Goal: Information Seeking & Learning: Check status

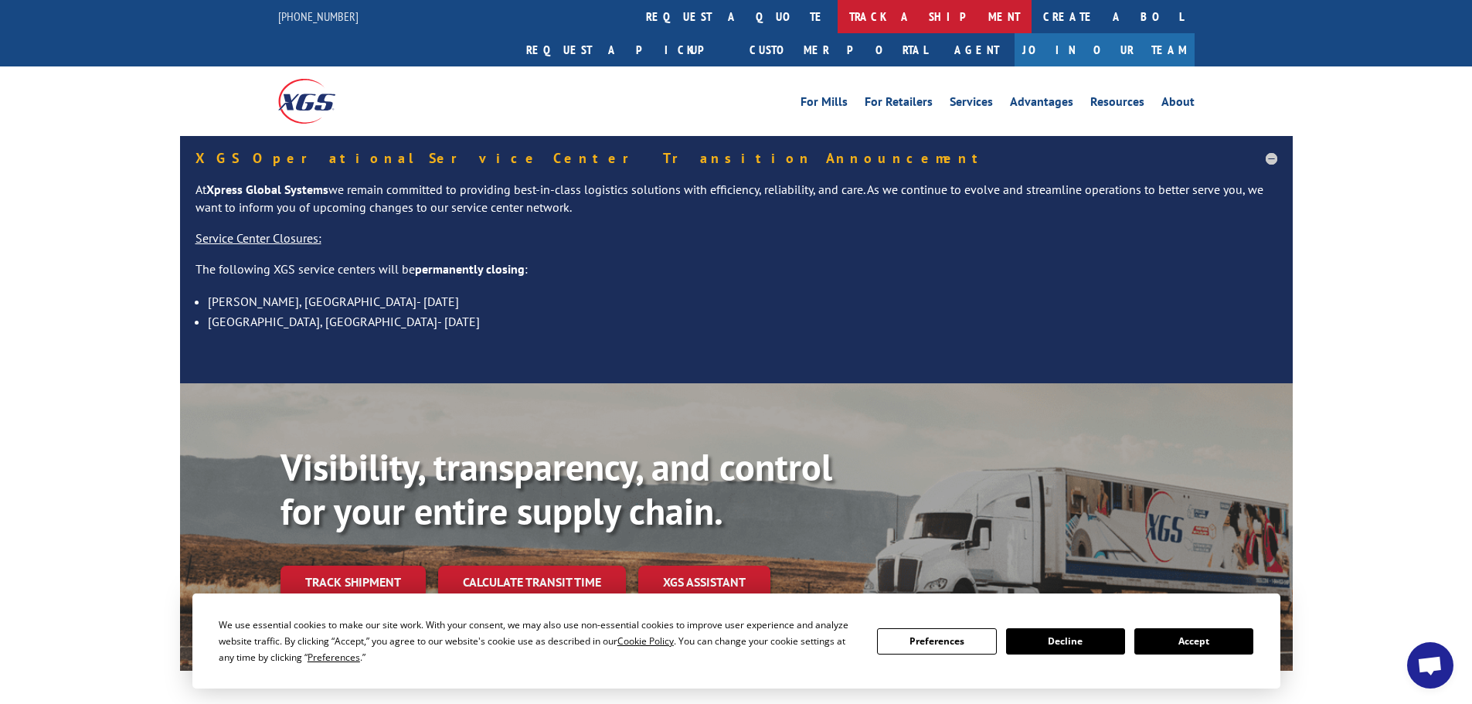
click at [838, 0] on link "track a shipment" at bounding box center [935, 16] width 194 height 33
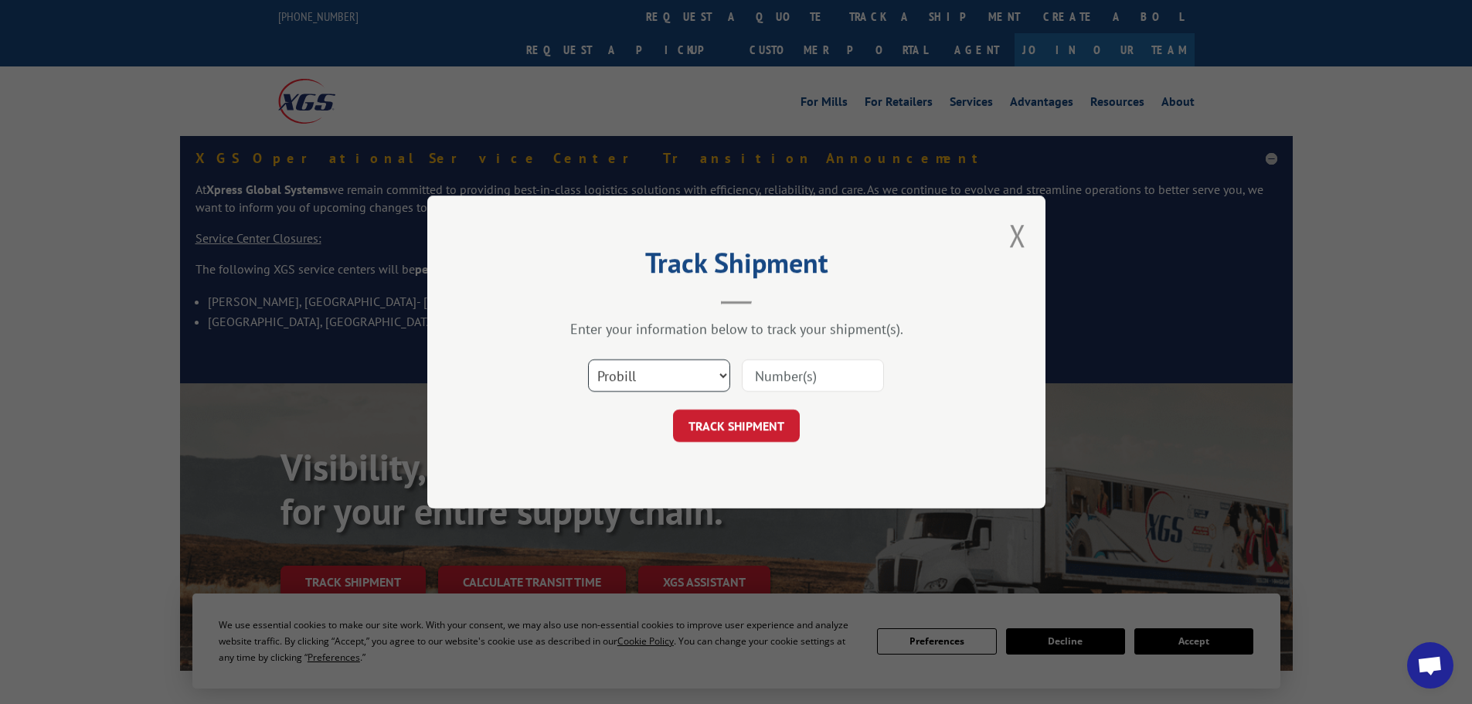
click at [669, 378] on select "Select category... Probill BOL PO" at bounding box center [659, 375] width 142 height 32
select select "bol"
click at [588, 359] on select "Select category... Probill BOL PO" at bounding box center [659, 375] width 142 height 32
click at [774, 375] on input at bounding box center [813, 375] width 142 height 32
paste input "5999453"
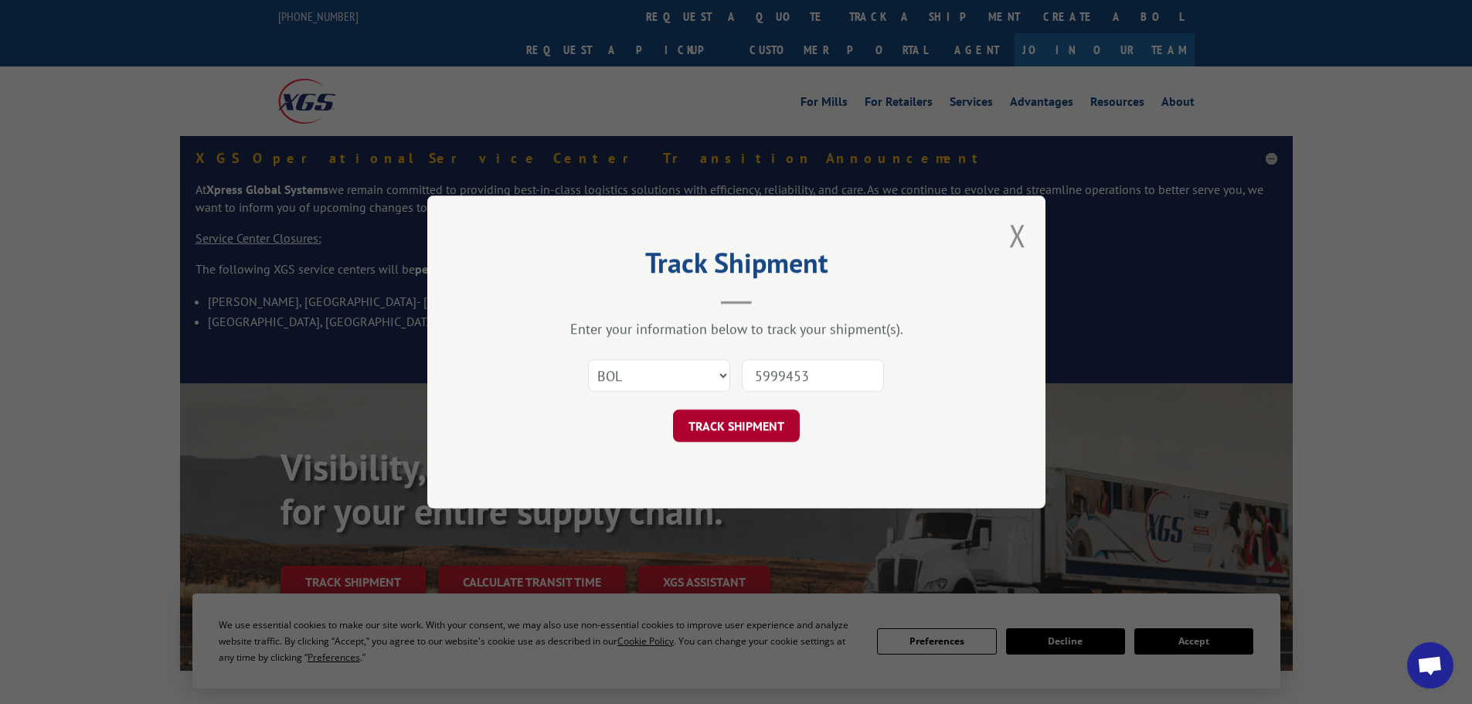
type input "5999453"
click at [737, 433] on button "TRACK SHIPMENT" at bounding box center [736, 426] width 127 height 32
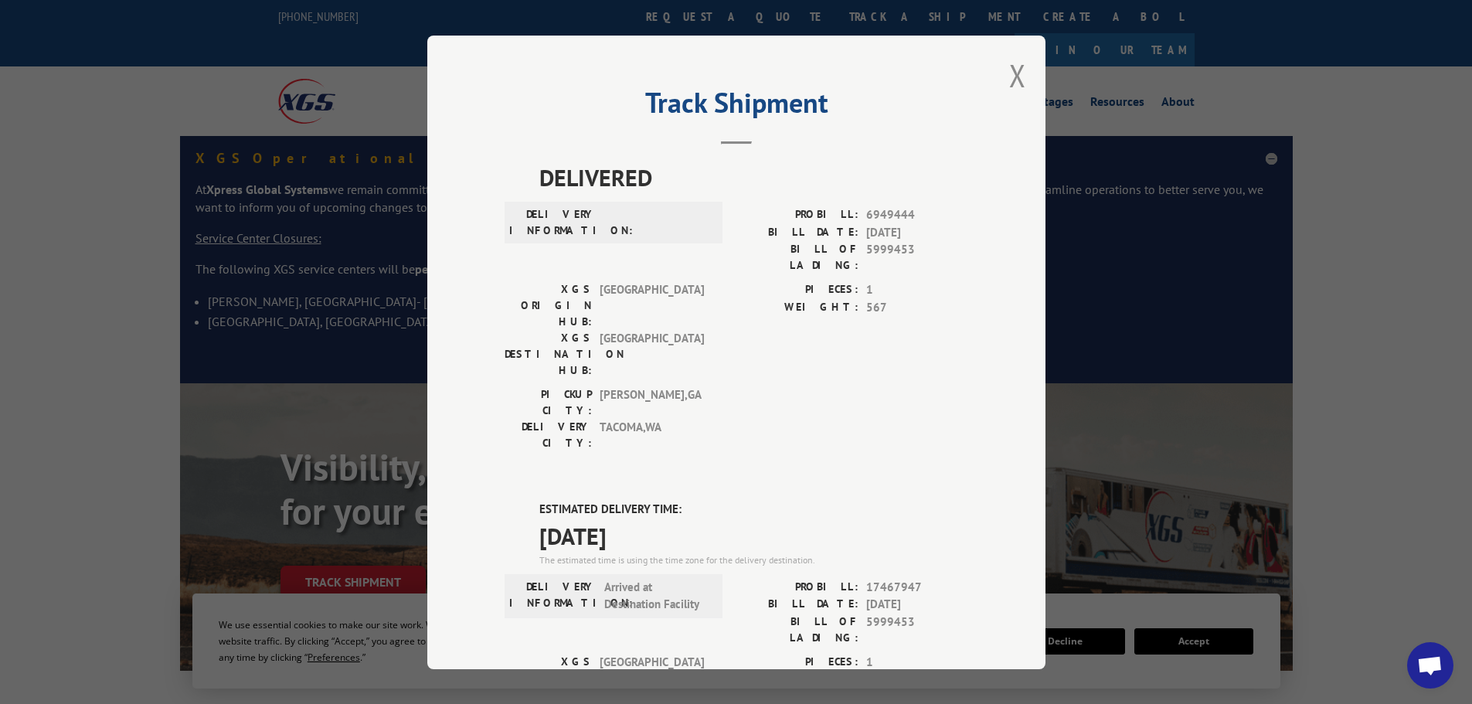
drag, startPoint x: 658, startPoint y: 438, endPoint x: 526, endPoint y: 448, distance: 132.5
copy span "[DATE]"
click at [1009, 72] on button "Close modal" at bounding box center [1017, 75] width 17 height 41
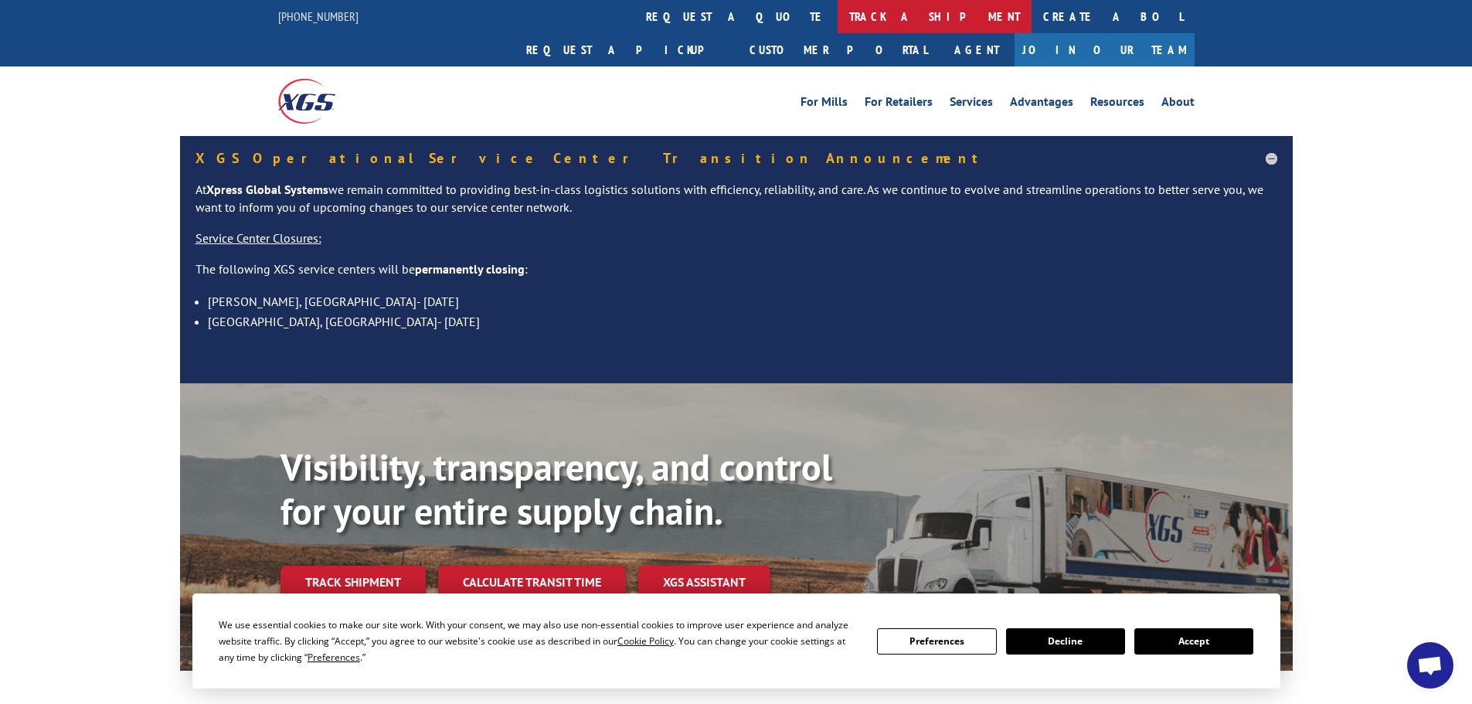
click at [838, 23] on link "track a shipment" at bounding box center [935, 16] width 194 height 33
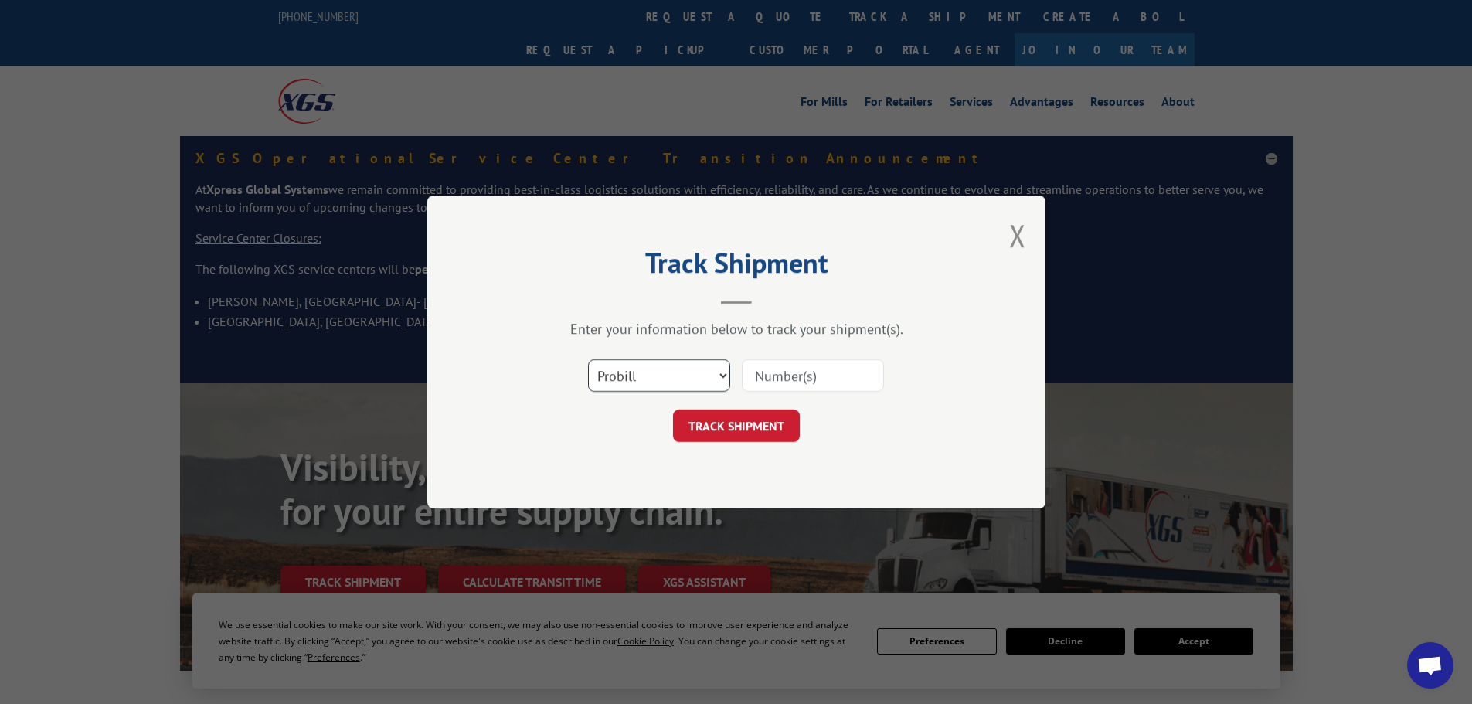
drag, startPoint x: 660, startPoint y: 381, endPoint x: 655, endPoint y: 390, distance: 10.4
click at [660, 381] on select "Select category... Probill BOL PO" at bounding box center [659, 375] width 142 height 32
select select "bol"
click at [588, 359] on select "Select category... Probill BOL PO" at bounding box center [659, 375] width 142 height 32
paste input "5106677"
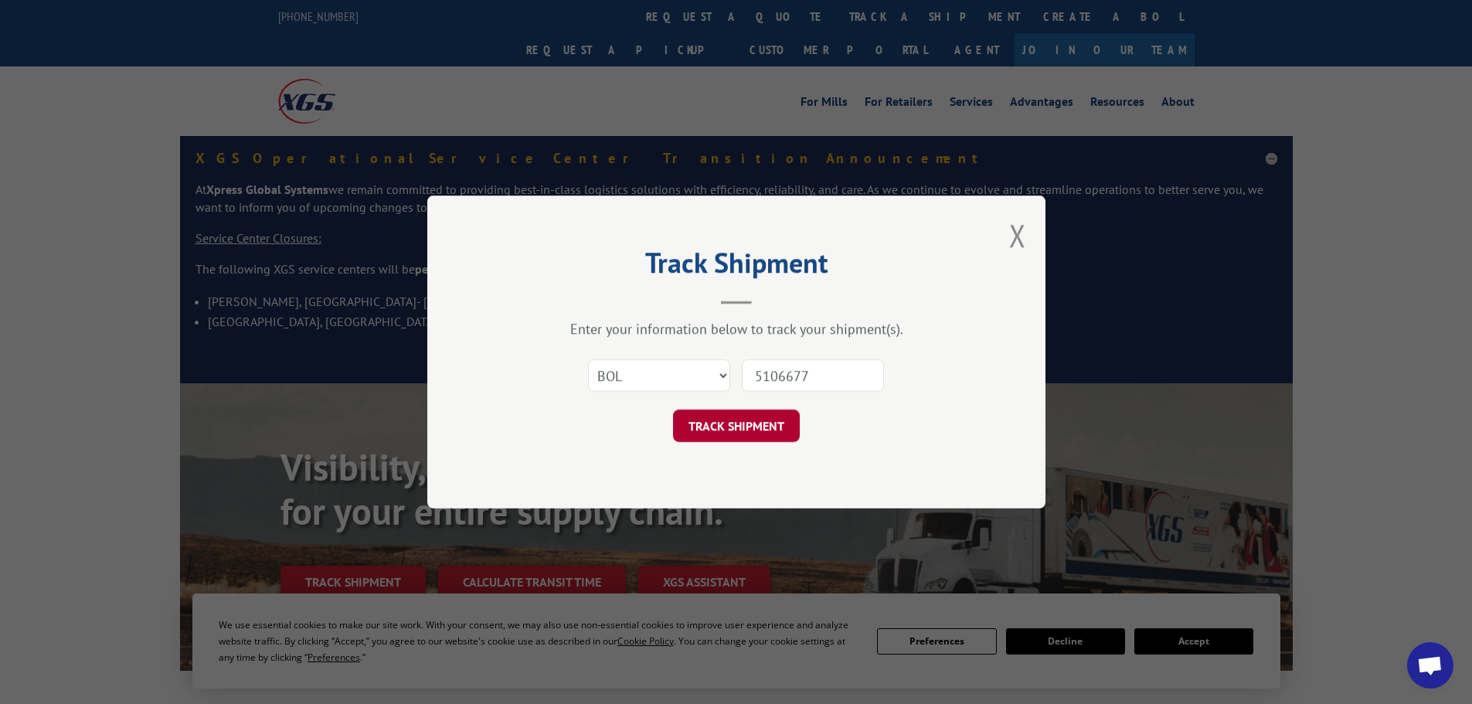
type input "5106677"
click at [750, 425] on button "TRACK SHIPMENT" at bounding box center [736, 426] width 127 height 32
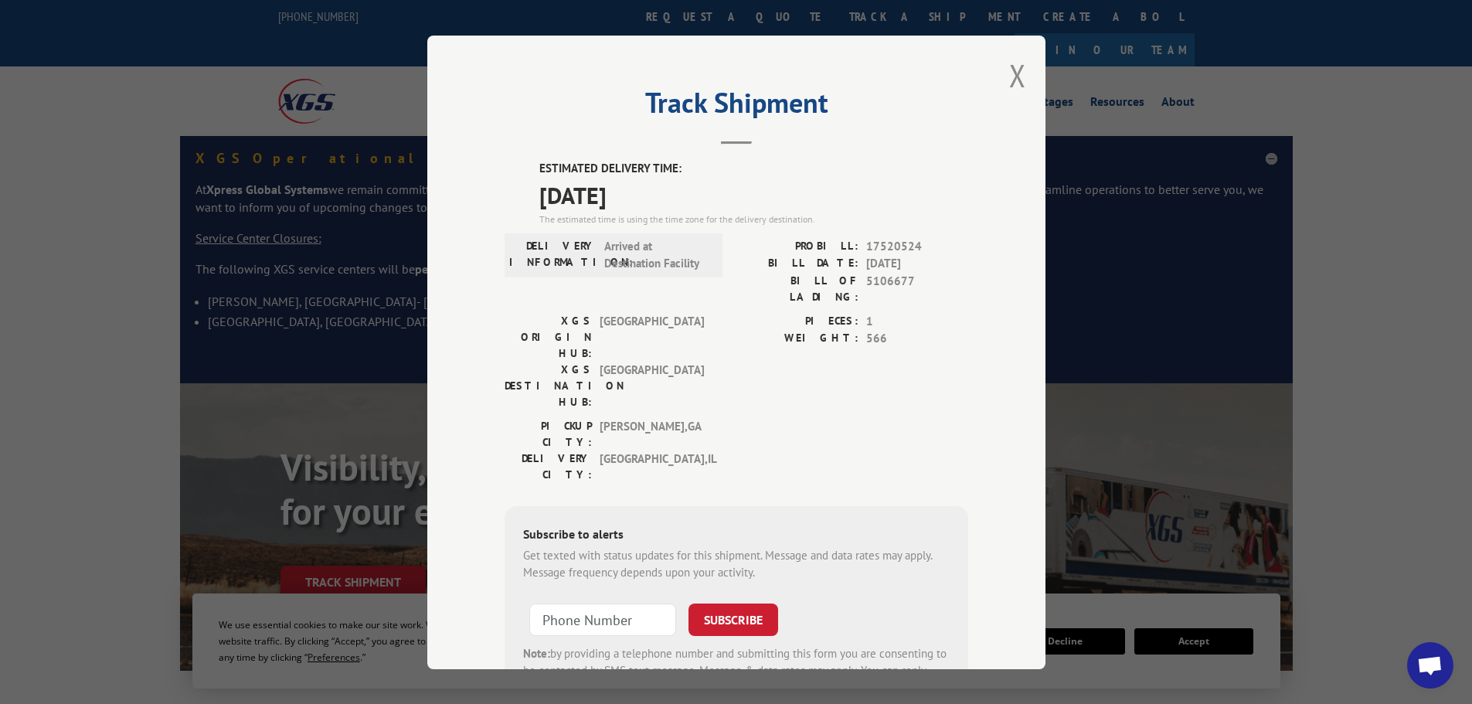
drag, startPoint x: 661, startPoint y: 194, endPoint x: 544, endPoint y: 189, distance: 116.8
click at [539, 186] on span "[DATE]" at bounding box center [753, 194] width 429 height 35
copy span "[DATE]"
